Goal: Task Accomplishment & Management: Manage account settings

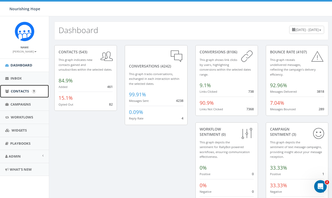
click at [20, 90] on span "Contacts" at bounding box center [20, 91] width 18 height 5
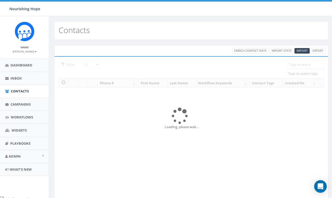
select select
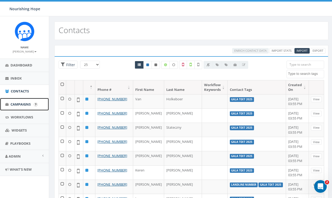
click at [22, 104] on span "Campaigns" at bounding box center [20, 104] width 20 height 5
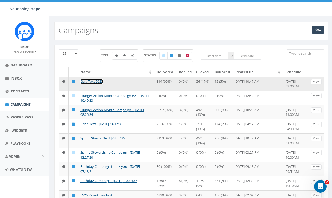
click at [95, 82] on link "Gala Text 2025" at bounding box center [91, 81] width 23 height 5
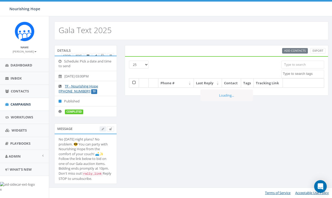
select select
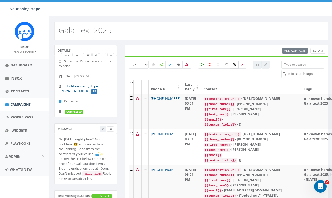
click at [234, 65] on icon at bounding box center [234, 64] width 3 height 3
checkbox input "true"
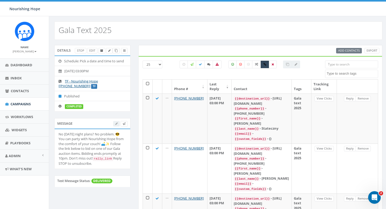
click at [331, 65] on input "search" at bounding box center [351, 65] width 53 height 8
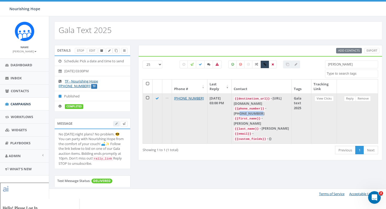
drag, startPoint x: 242, startPoint y: 113, endPoint x: 264, endPoint y: 112, distance: 21.8
click at [264, 112] on div "{{phone_number}} - +13123179377" at bounding box center [262, 111] width 56 height 10
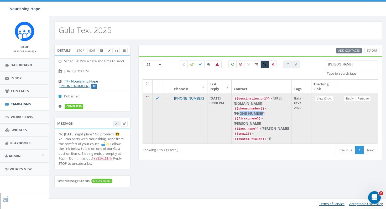
copy div "3123179377"
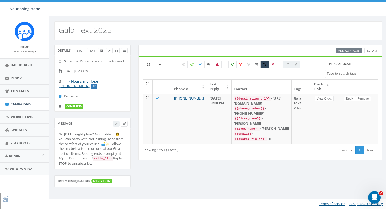
drag, startPoint x: 349, startPoint y: 64, endPoint x: 330, endPoint y: 64, distance: 18.9
click at [330, 64] on input "Berman" at bounding box center [351, 65] width 53 height 8
type input "Berman"
drag, startPoint x: 337, startPoint y: 63, endPoint x: 318, endPoint y: 63, distance: 19.2
click at [318, 63] on div "25 50 100 All 0 contact(s) on current page All 1 contact(s) filtered Berman 202…" at bounding box center [260, 70] width 243 height 19
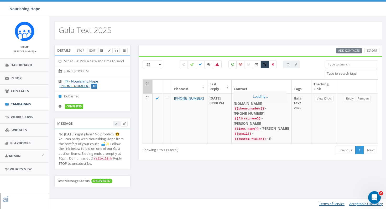
click at [258, 17] on div "Gala Text 2025" at bounding box center [218, 28] width 338 height 24
click at [256, 180] on div "Details Stop Edit Schedule: Pick a date and time to send 2025-09-19, 03:00PM TF…" at bounding box center [218, 119] width 336 height 149
